Goal: Information Seeking & Learning: Learn about a topic

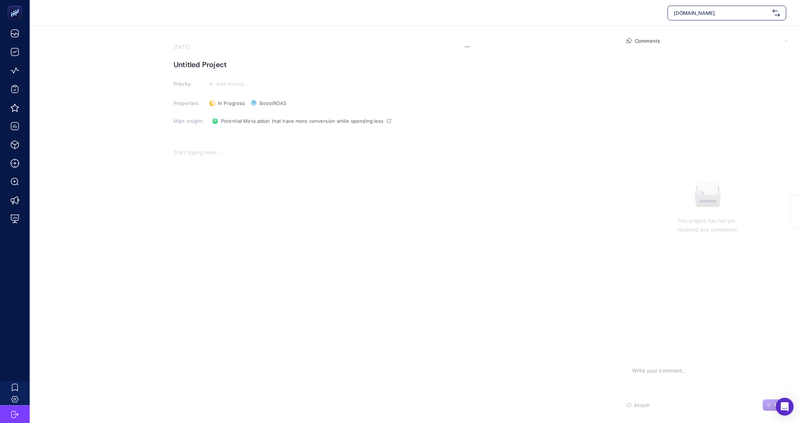
click at [754, 16] on span "[DOMAIN_NAME]" at bounding box center [722, 12] width 96 height 7
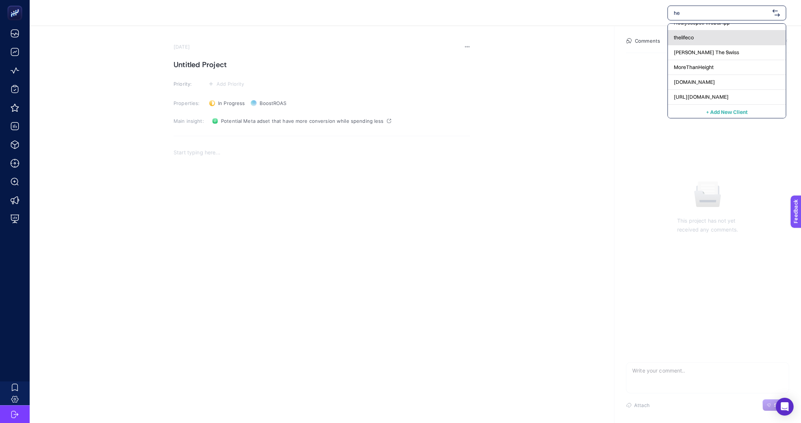
scroll to position [83, 0]
type input "he"
click at [724, 79] on div "www.he-qa.com" at bounding box center [727, 81] width 118 height 15
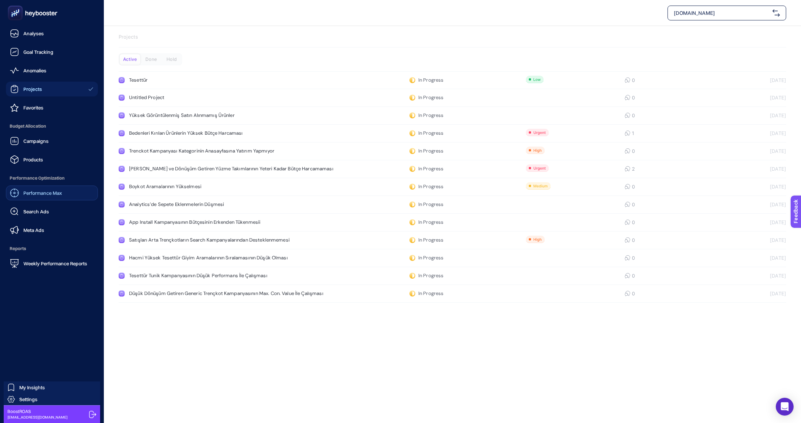
click at [44, 196] on div "Performance Max" at bounding box center [36, 192] width 52 height 9
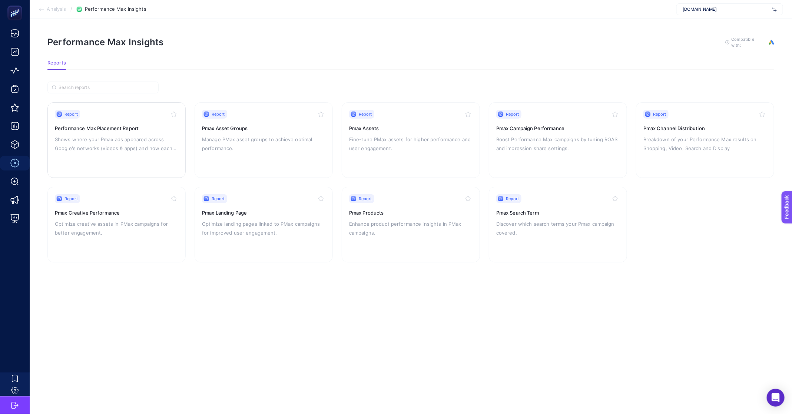
click at [110, 143] on p "Shows where your Pmax ads appeared across Google's networks (videos & apps) and…" at bounding box center [116, 144] width 123 height 18
click at [700, 145] on p "Breakdown of your Performance Max results on Shopping, Video, Search and Display" at bounding box center [705, 144] width 123 height 18
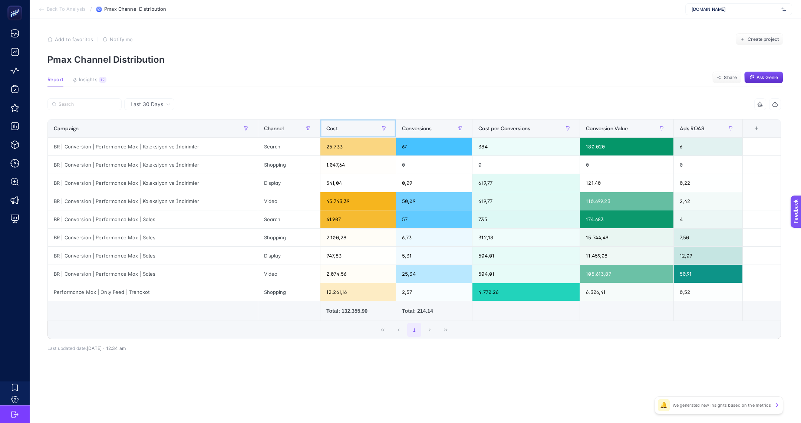
click at [361, 125] on div "Cost" at bounding box center [357, 128] width 63 height 12
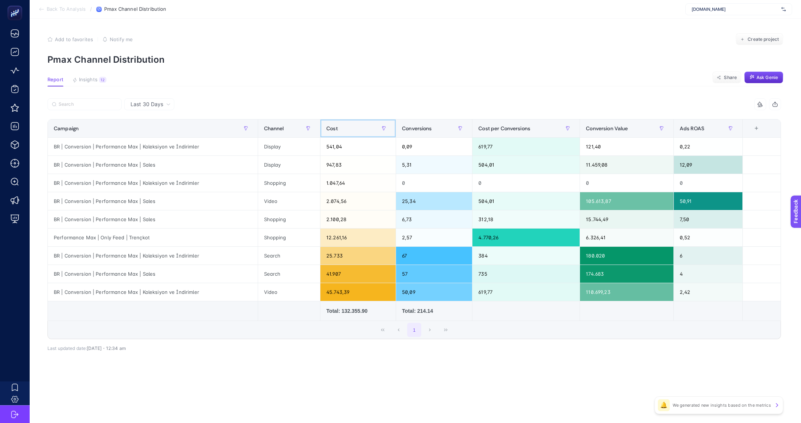
click at [361, 125] on div "Cost" at bounding box center [357, 128] width 63 height 12
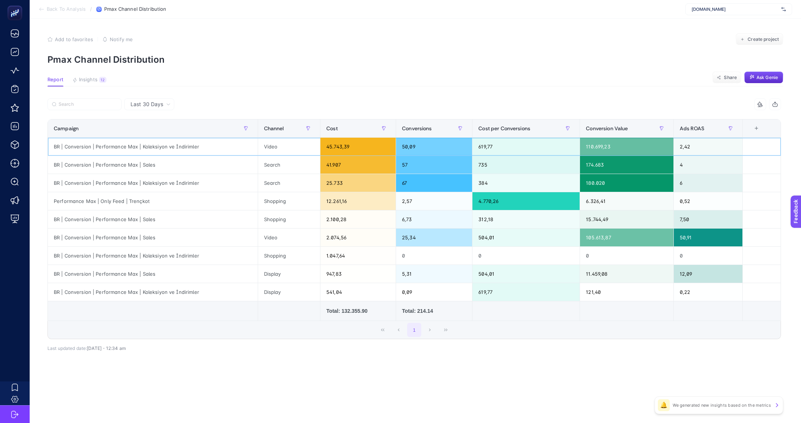
click at [684, 143] on div "2,42" at bounding box center [708, 147] width 69 height 18
click at [275, 164] on div "Search" at bounding box center [289, 165] width 62 height 18
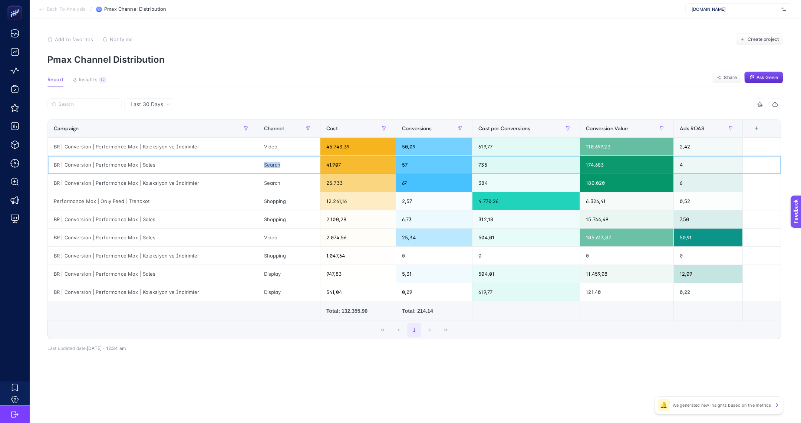
click at [275, 164] on div "Search" at bounding box center [289, 165] width 62 height 18
click at [343, 164] on div "41.907" at bounding box center [357, 165] width 75 height 18
click at [268, 181] on div "Search" at bounding box center [289, 183] width 62 height 18
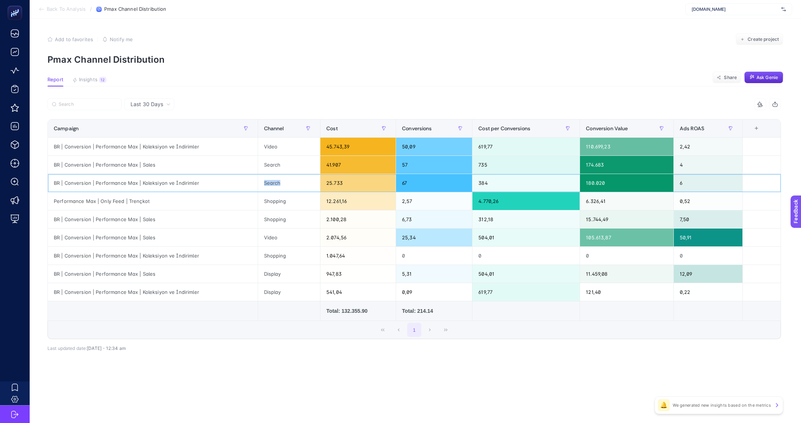
click at [268, 181] on div "Search" at bounding box center [289, 183] width 62 height 18
click at [263, 204] on div "Shopping" at bounding box center [289, 201] width 62 height 18
click at [263, 202] on div "Shopping" at bounding box center [289, 201] width 62 height 18
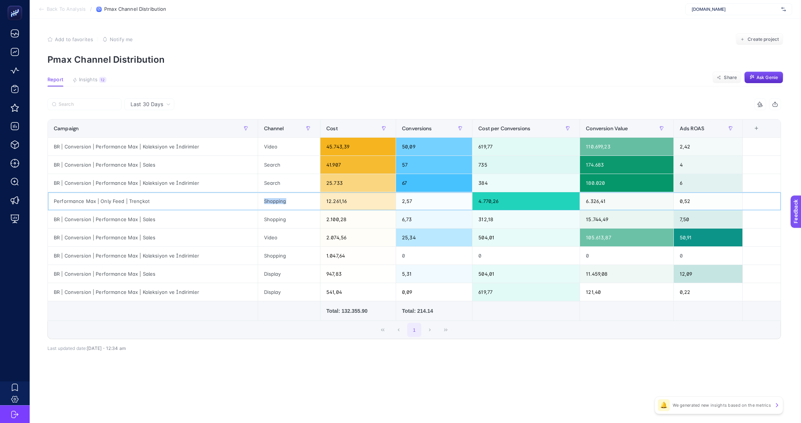
click at [263, 202] on div "Shopping" at bounding box center [289, 201] width 62 height 18
drag, startPoint x: 54, startPoint y: 202, endPoint x: 716, endPoint y: 202, distance: 661.4
click at [716, 202] on tr "Performance Max | Only Feed | Trençkot Shopping 12.261,16 2,57 4.770,26 6.326,4…" at bounding box center [414, 201] width 733 height 18
click at [146, 219] on div "BR | Conversion | Performance Max | Sales" at bounding box center [153, 219] width 210 height 18
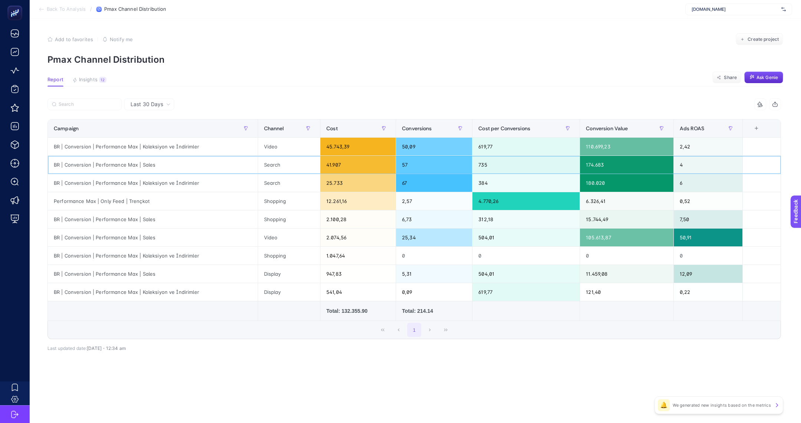
click at [146, 163] on div "BR | Conversion | Performance Max | Sales" at bounding box center [153, 165] width 210 height 18
click at [146, 162] on div "BR | Conversion | Performance Max | Sales" at bounding box center [153, 165] width 210 height 18
copy tr "BR | Conversion | Performance Max | Sales"
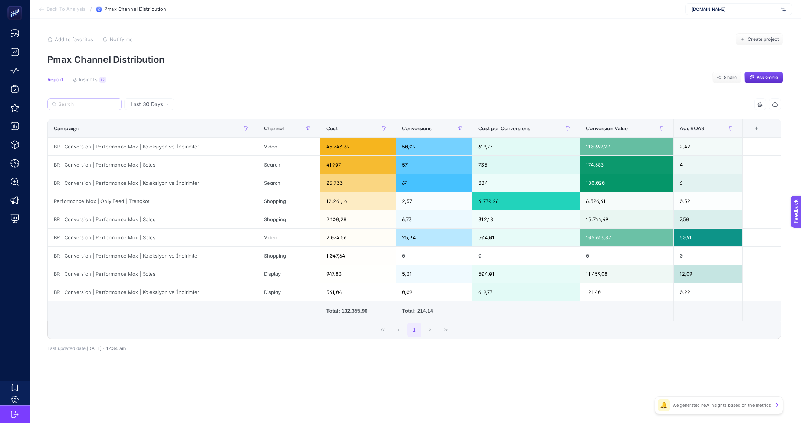
click at [85, 100] on label at bounding box center [84, 104] width 74 height 12
click at [85, 102] on input "Search" at bounding box center [88, 105] width 59 height 6
paste input "BR | Conversion | Performance Max | Sales"
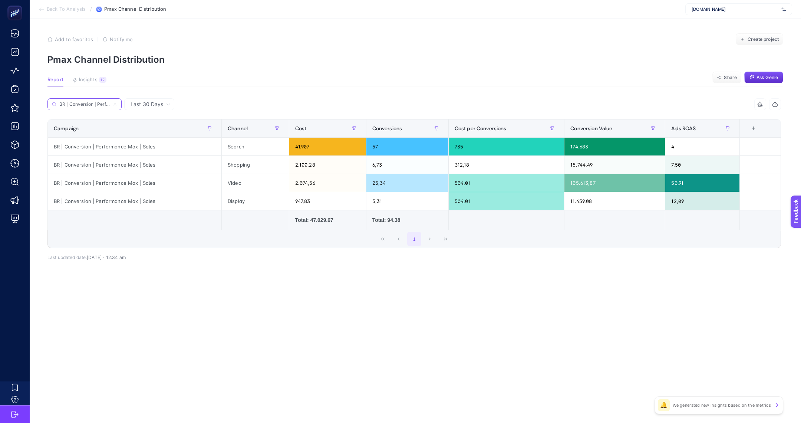
scroll to position [0, 41]
type input "BR | Conversion | Performance Max | Sales"
click at [300, 183] on div "2.074,56" at bounding box center [327, 183] width 77 height 18
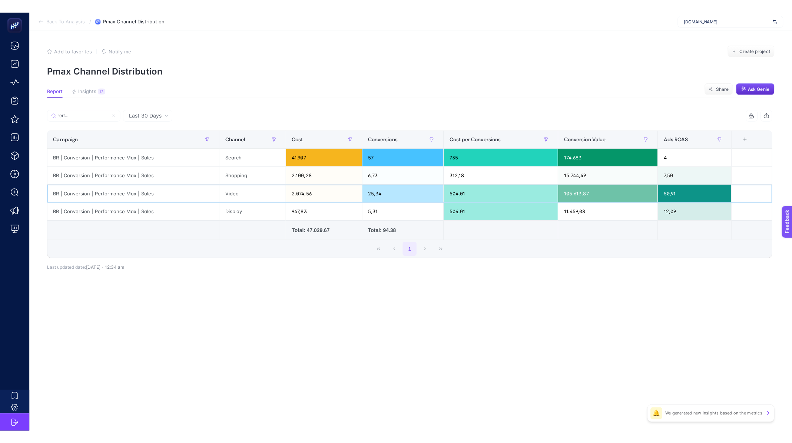
scroll to position [0, 0]
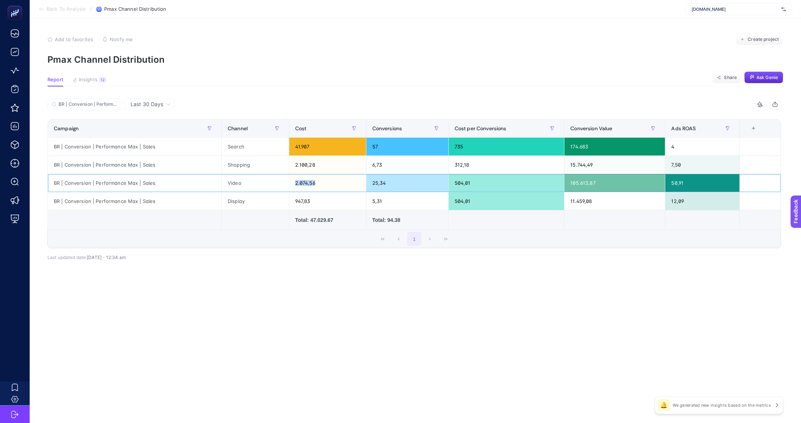
click at [300, 183] on div "2.074,56" at bounding box center [327, 183] width 77 height 18
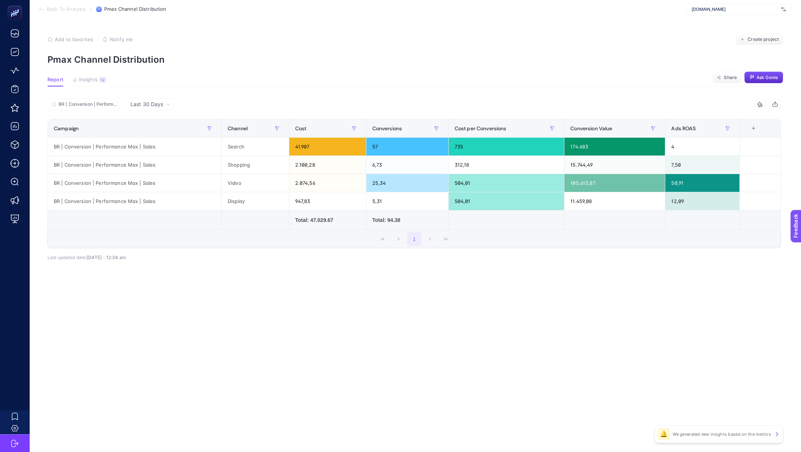
click at [727, 2] on section "Back To Analysis / Pmax Channel Distribution www.he-qa.com" at bounding box center [415, 9] width 771 height 19
click at [728, 7] on span "www.he-qa.com" at bounding box center [734, 9] width 87 height 6
type input "levidor"
click at [689, 24] on div "[URL][DOMAIN_NAME]" at bounding box center [738, 25] width 106 height 12
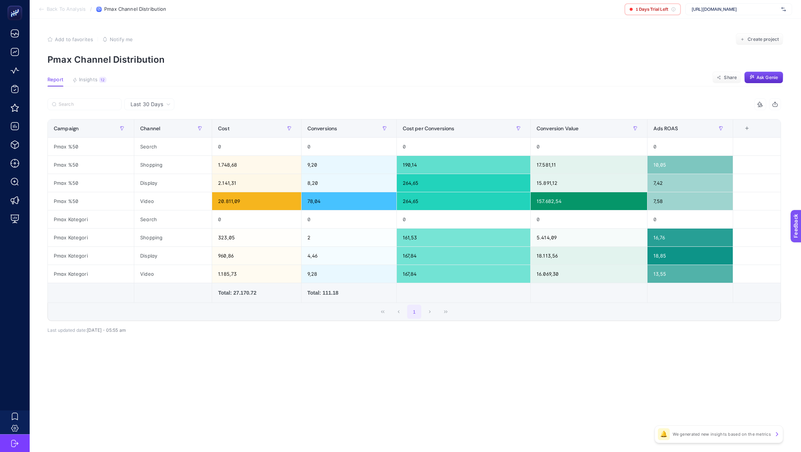
click at [78, 3] on section "Back To Analysis / Pmax Channel Distribution 1 Days Trial Left https://www.levi…" at bounding box center [415, 9] width 771 height 19
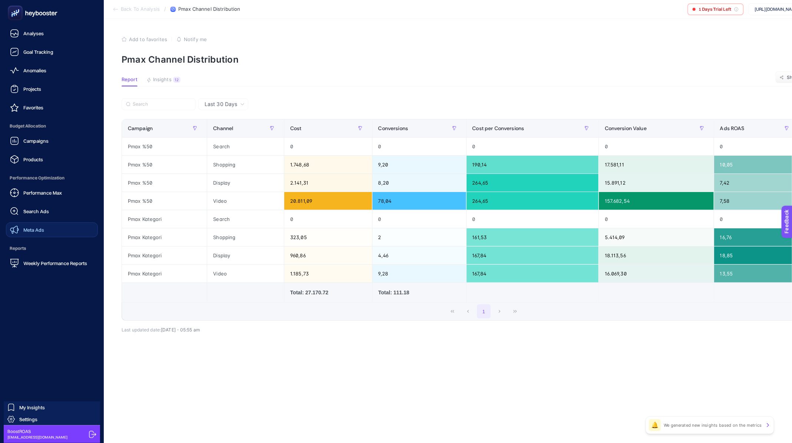
click at [42, 234] on link "Meta Ads" at bounding box center [52, 229] width 92 height 15
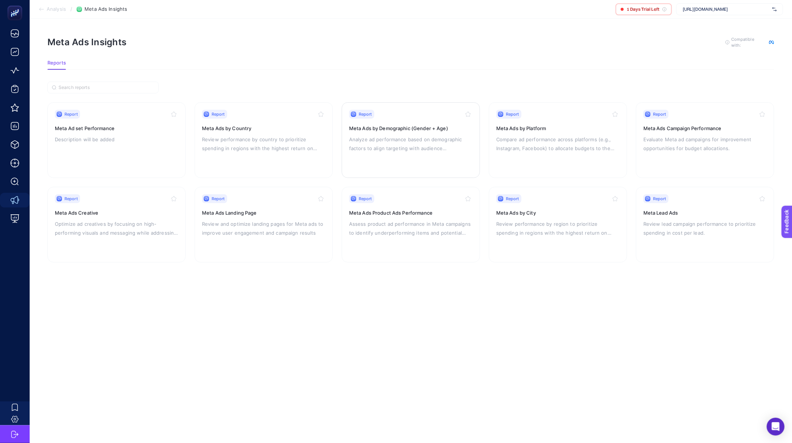
click at [390, 148] on p "Analyze ad performance based on demographic factors to align targeting with aud…" at bounding box center [410, 144] width 123 height 18
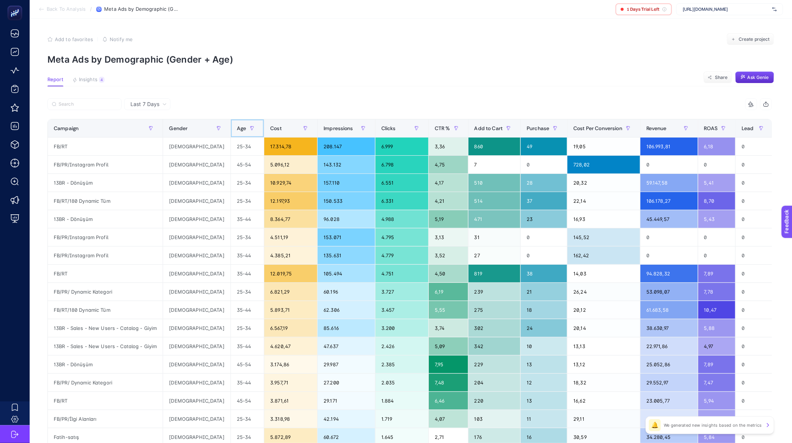
click at [237, 129] on span "Age" at bounding box center [241, 128] width 9 height 6
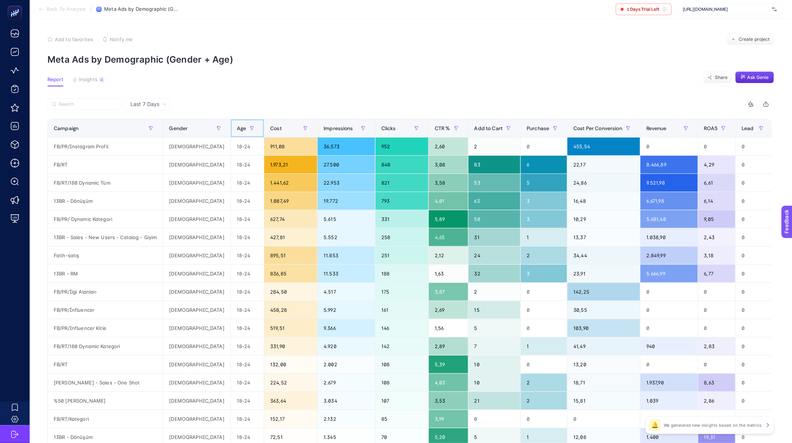
click at [237, 129] on span "Age" at bounding box center [241, 128] width 9 height 6
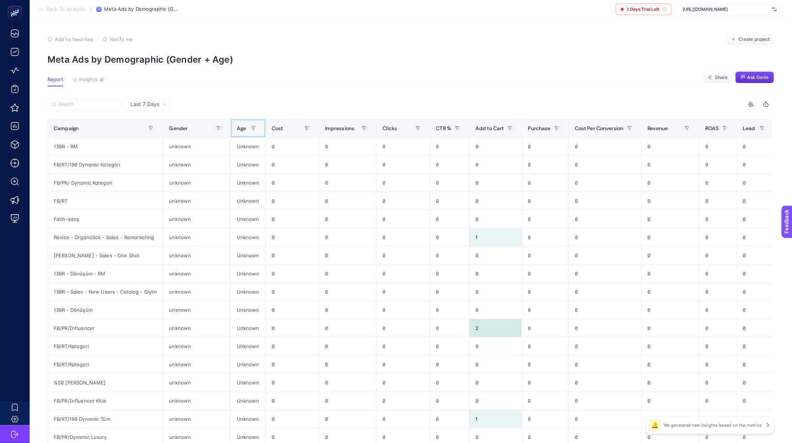
click at [237, 129] on span "Age" at bounding box center [241, 128] width 9 height 6
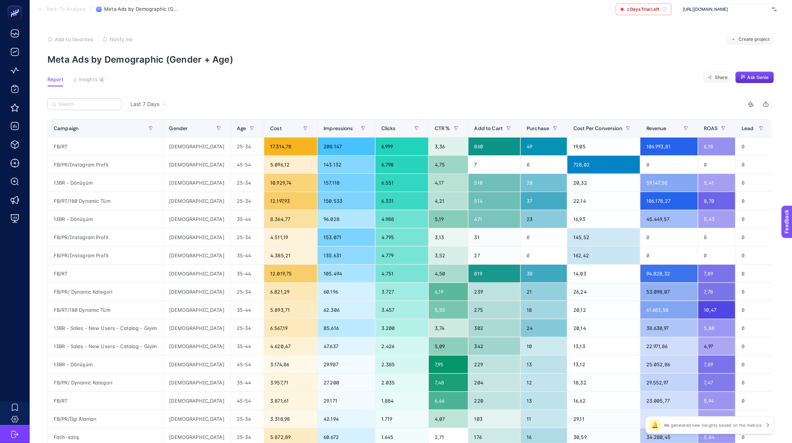
click at [89, 108] on label at bounding box center [84, 104] width 74 height 12
click at [89, 107] on input "Search" at bounding box center [88, 105] width 59 height 6
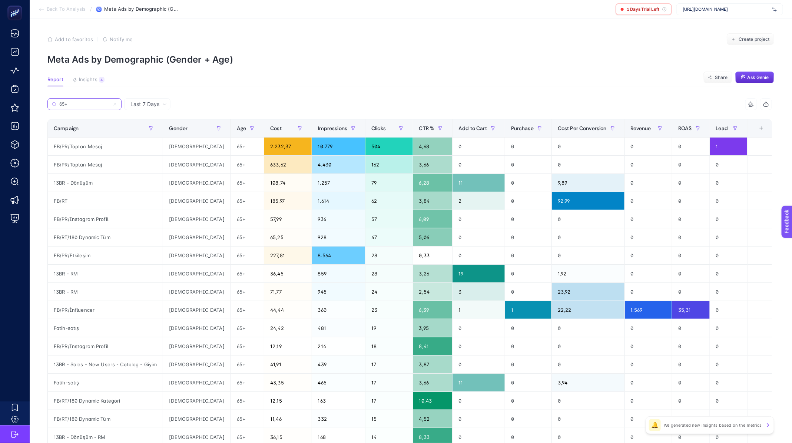
type input "65+"
click at [149, 104] on span "Last 7 Days" at bounding box center [145, 103] width 29 height 7
click at [68, 102] on input "65+" at bounding box center [88, 105] width 59 height 6
click at [68, 102] on input "65+" at bounding box center [84, 105] width 50 height 6
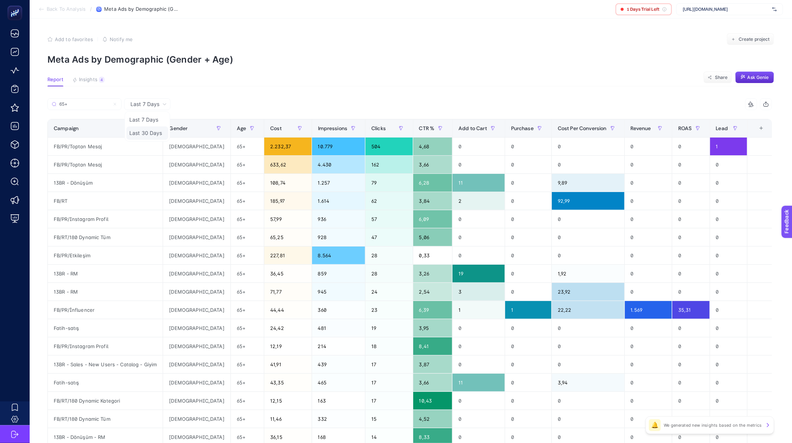
click at [136, 128] on li "Last 30 Days" at bounding box center [147, 132] width 42 height 13
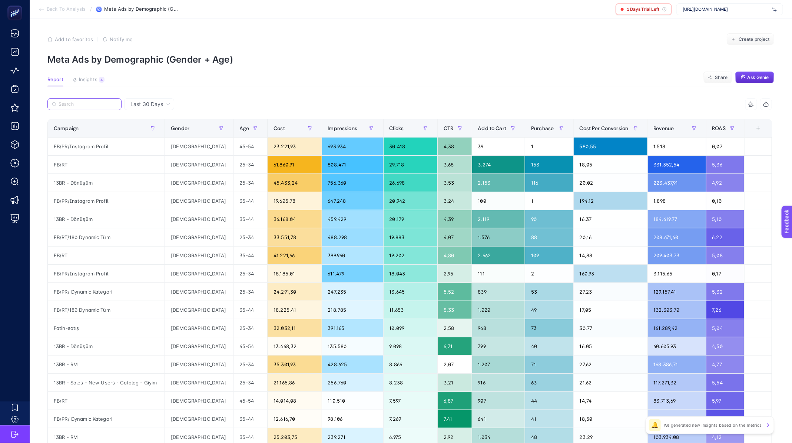
click at [93, 106] on input "Search" at bounding box center [88, 105] width 59 height 6
paste input "65+"
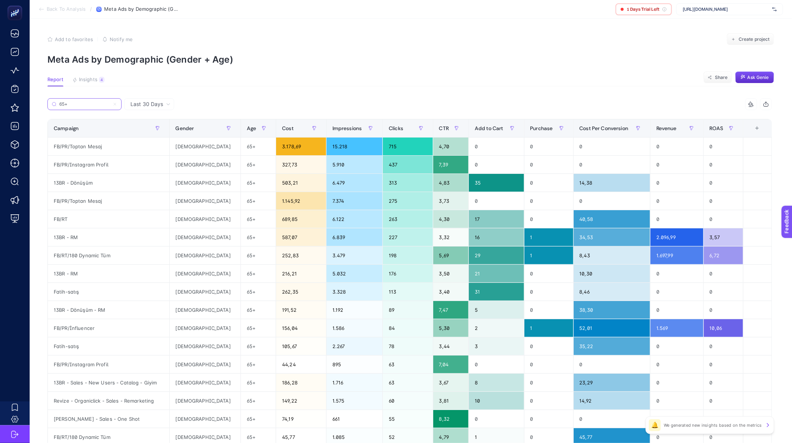
type input "65+"
click at [53, 10] on span "Back To Analysis" at bounding box center [66, 9] width 39 height 6
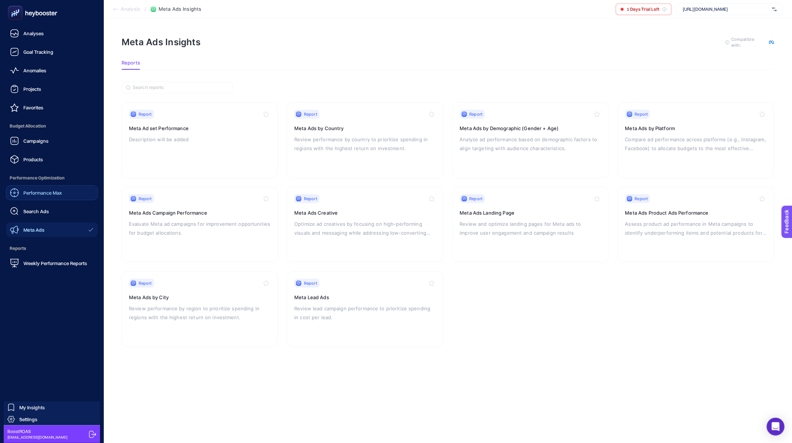
click at [47, 195] on span "Performance Max" at bounding box center [42, 193] width 39 height 6
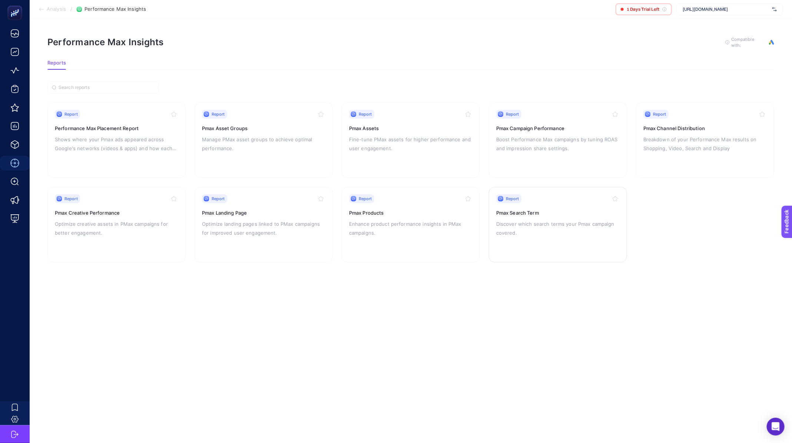
click at [558, 218] on div "Report Pmax Search Term Discover which search terms your Pmax campaign covered." at bounding box center [557, 224] width 123 height 61
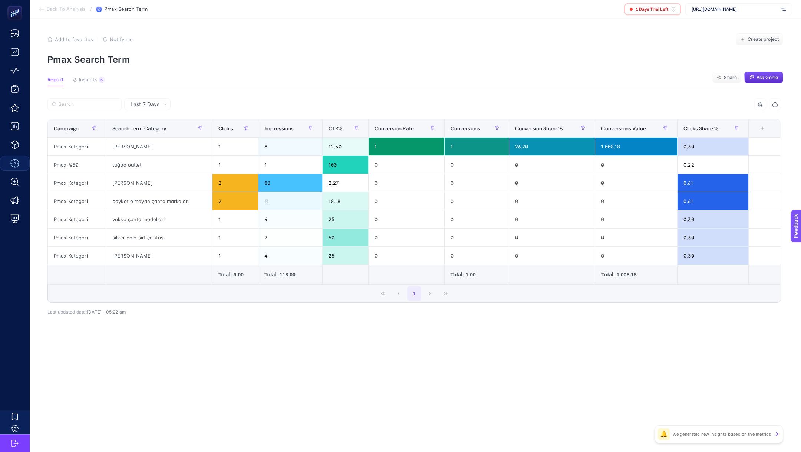
click at [156, 107] on span "Last 7 Days" at bounding box center [145, 103] width 29 height 7
click at [152, 129] on li "Last 30 Days" at bounding box center [147, 132] width 42 height 13
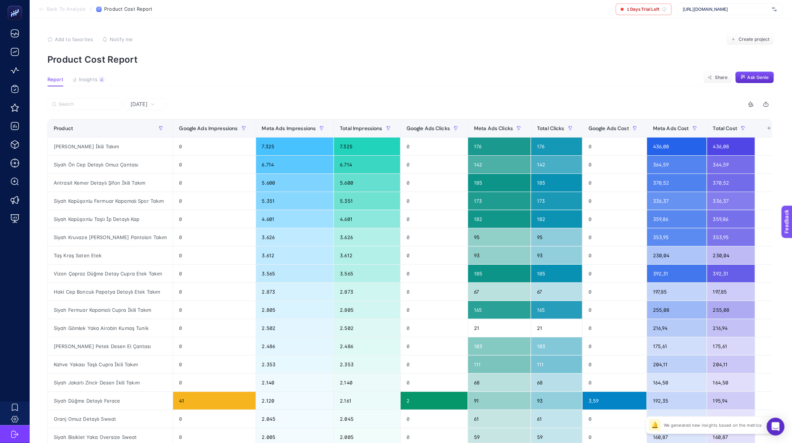
click at [48, 9] on span "Back To Analysis" at bounding box center [66, 9] width 39 height 6
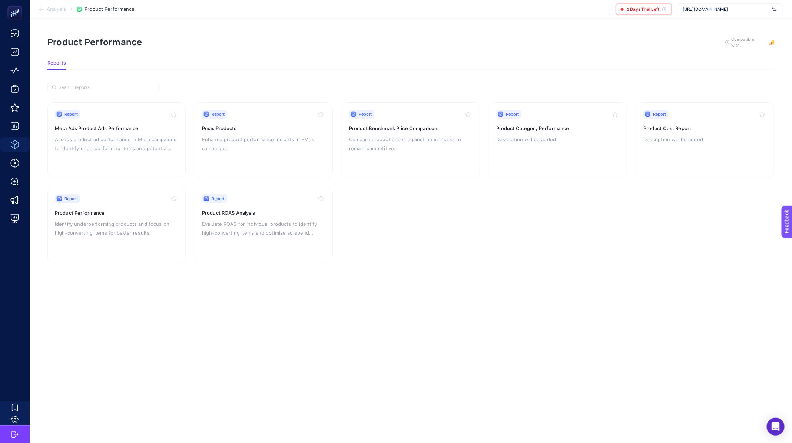
click at [59, 14] on section "Analysis / Product Performance 1 Days Trial Left [URL][DOMAIN_NAME]" at bounding box center [411, 9] width 763 height 19
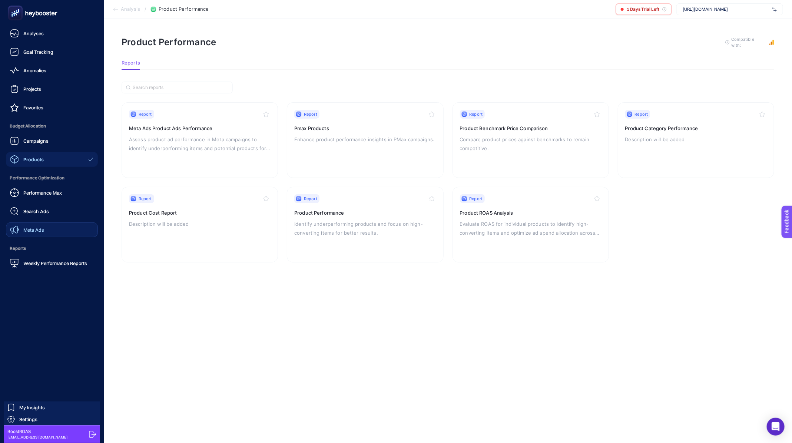
click at [46, 223] on link "Meta Ads" at bounding box center [52, 229] width 92 height 15
